Goal: Register for event/course

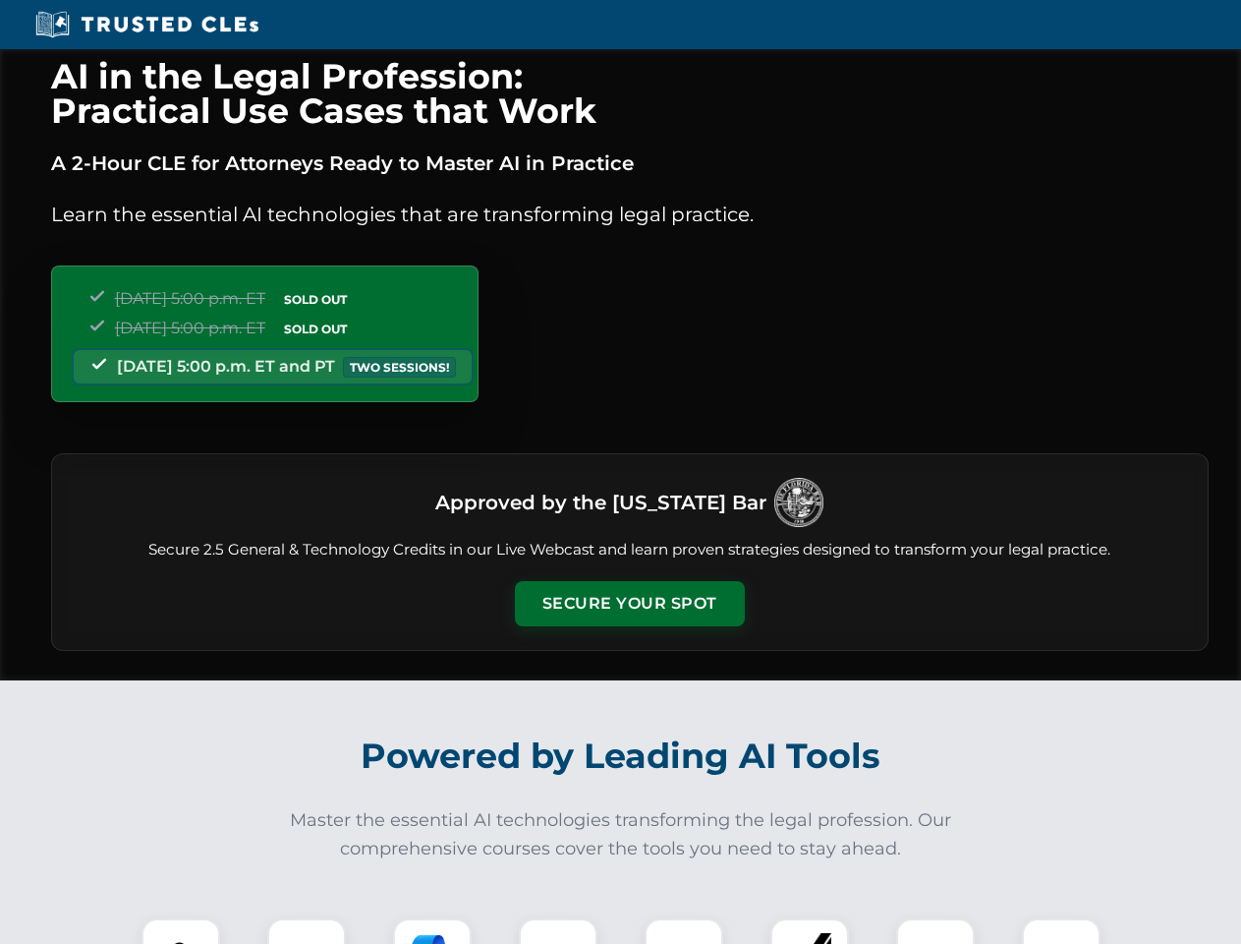
click at [629, 603] on button "Secure Your Spot" at bounding box center [630, 603] width 230 height 45
click at [181, 931] on img at bounding box center [180, 957] width 57 height 57
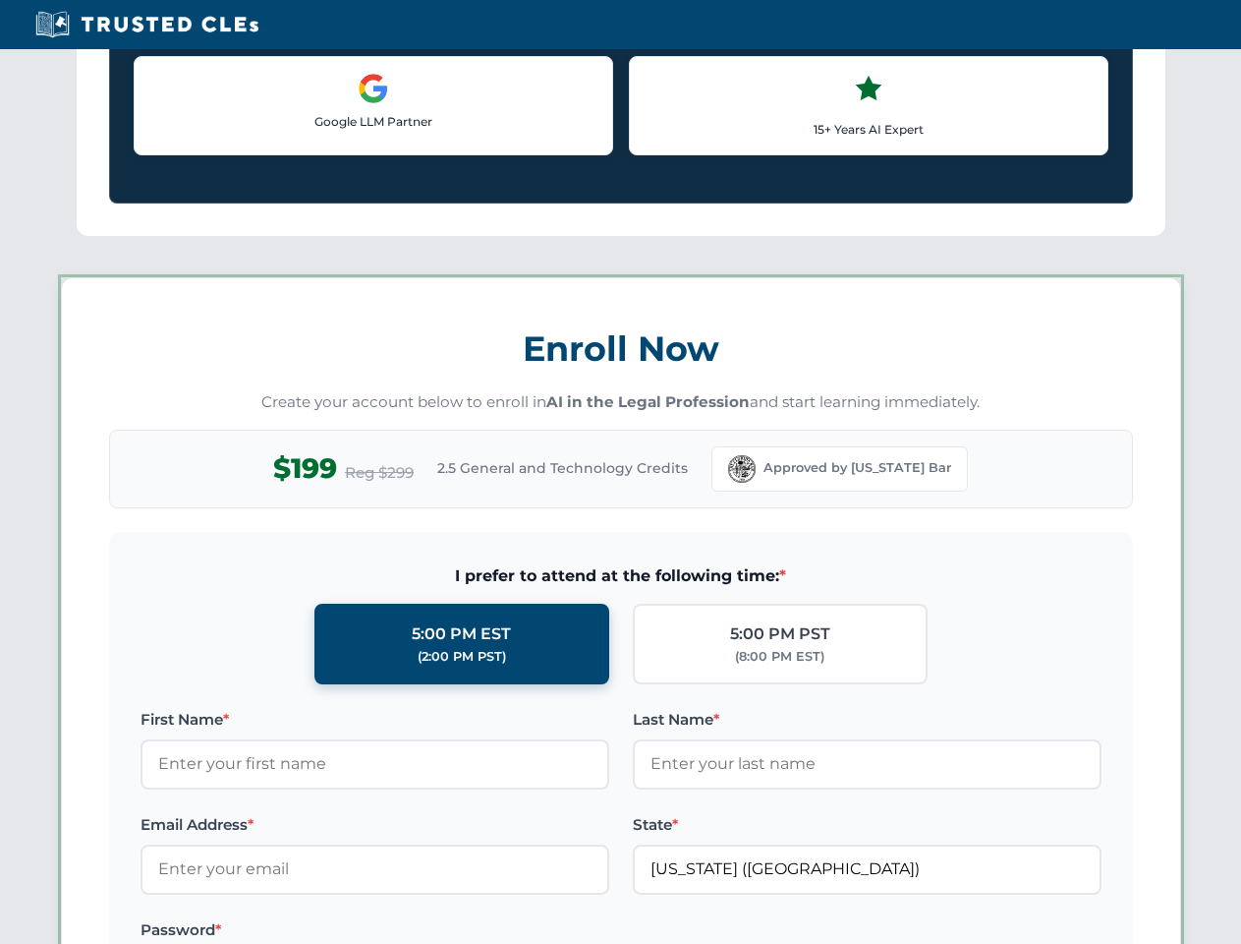
click at [432, 931] on label "Password *" at bounding box center [375, 930] width 469 height 24
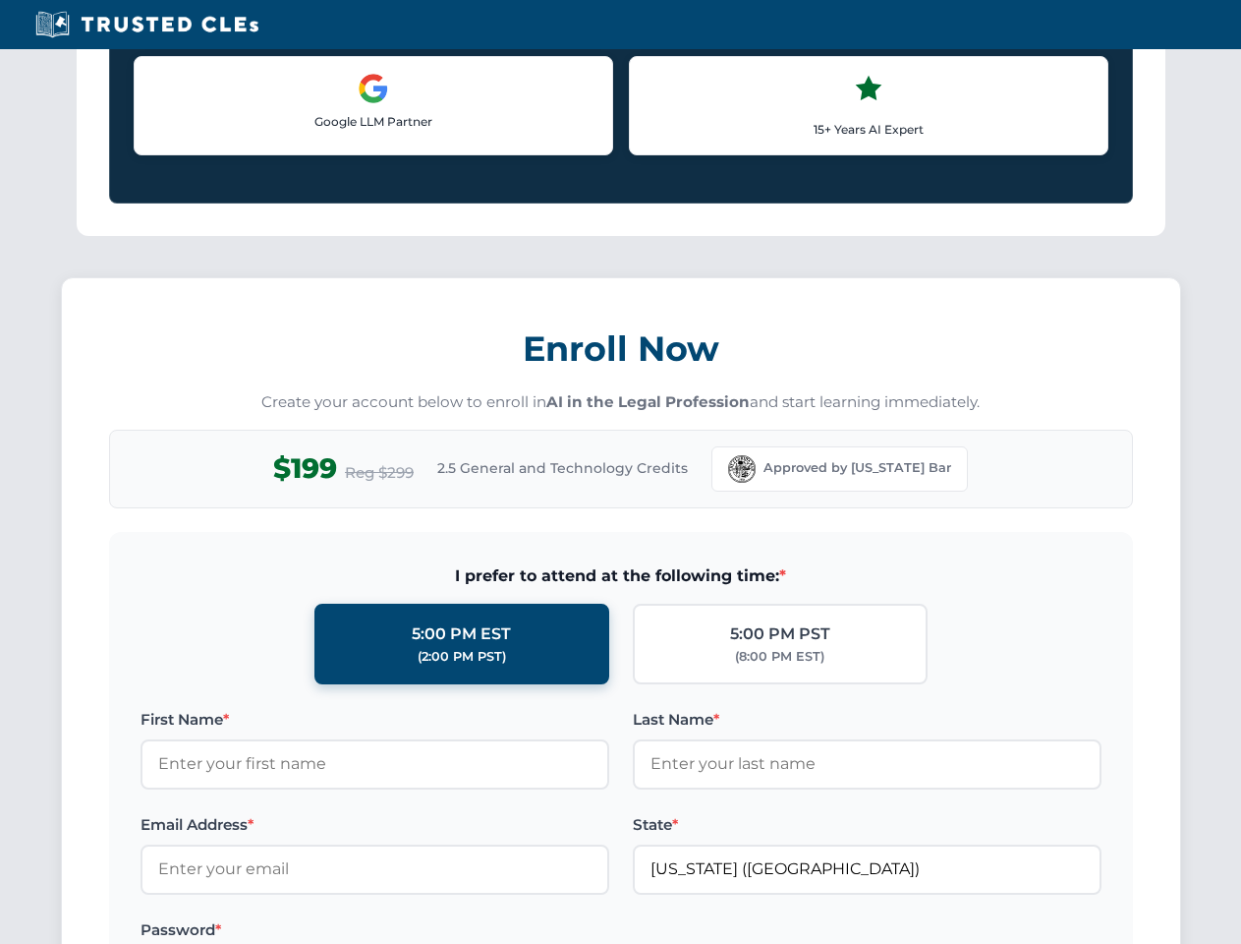
scroll to position [1929, 0]
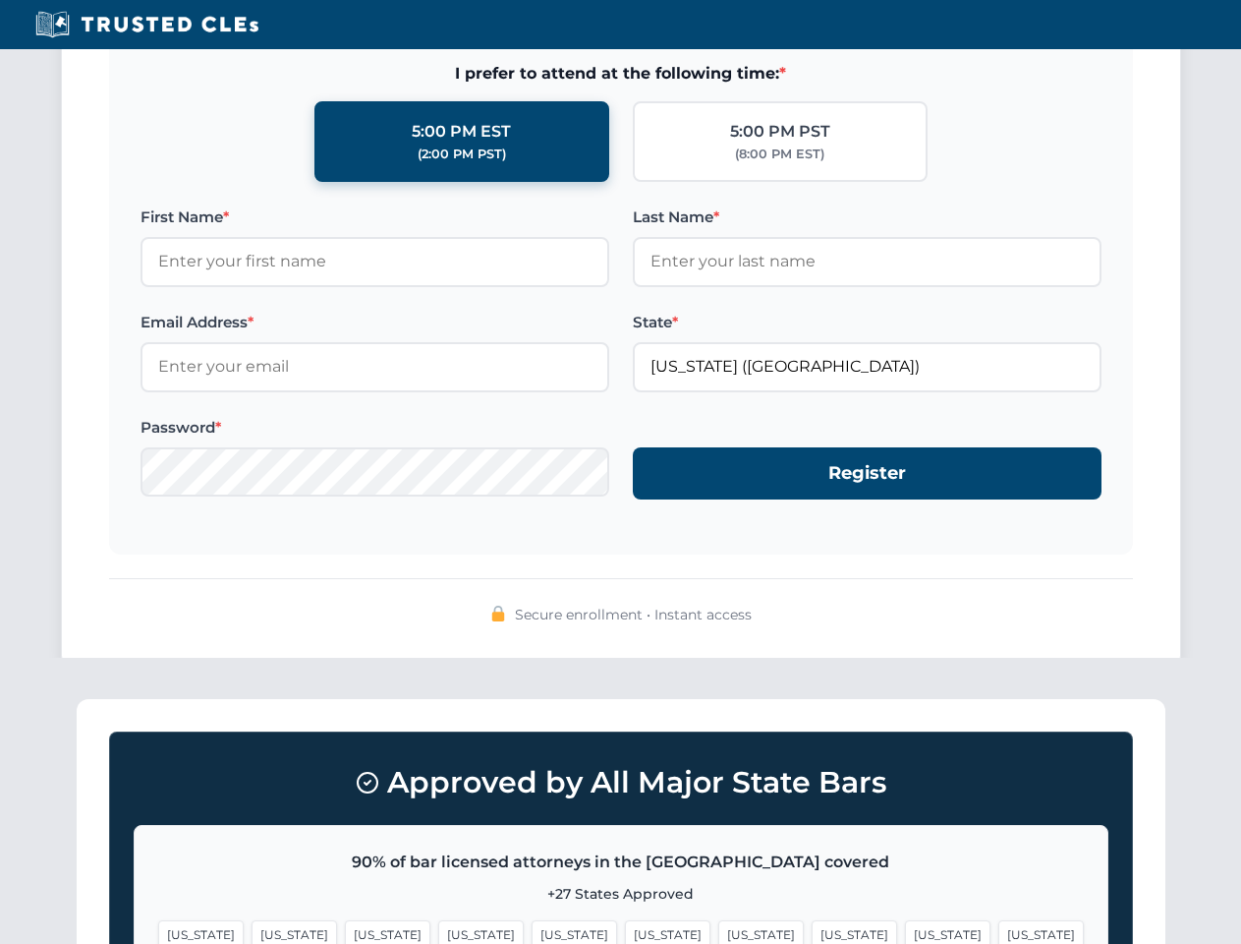
click at [905, 931] on span "[US_STATE]" at bounding box center [948, 934] width 86 height 29
